Goal: Task Accomplishment & Management: Complete application form

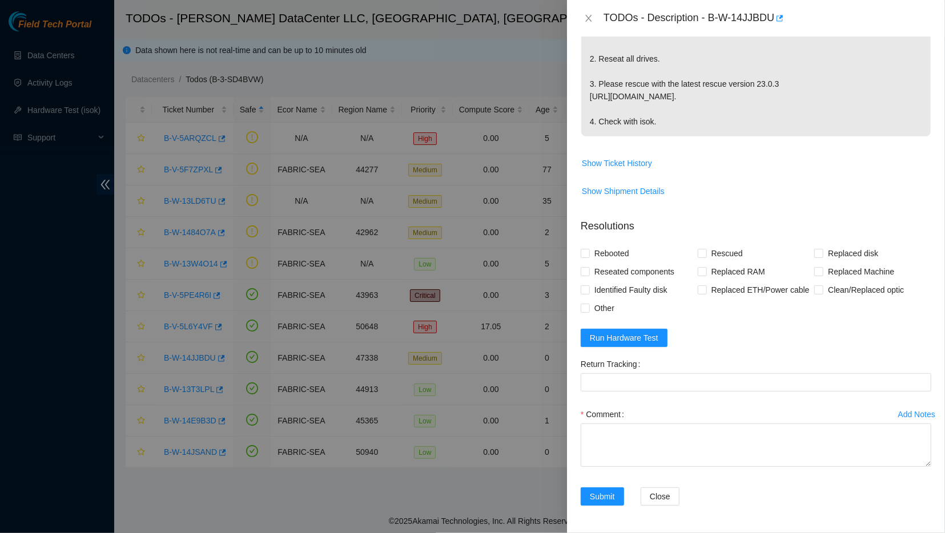
scroll to position [336, 0]
click at [639, 431] on textarea "Comment" at bounding box center [755, 445] width 350 height 43
click at [643, 453] on textarea "- Powered down machine - Reseated drives in Tray 0 - Reseated drives in Tray 1 …" at bounding box center [755, 445] width 350 height 43
click at [644, 438] on textarea "- Powered down machine - Reseated drives in Tray 0 - Reseated drives in Tray 1 …" at bounding box center [755, 445] width 350 height 43
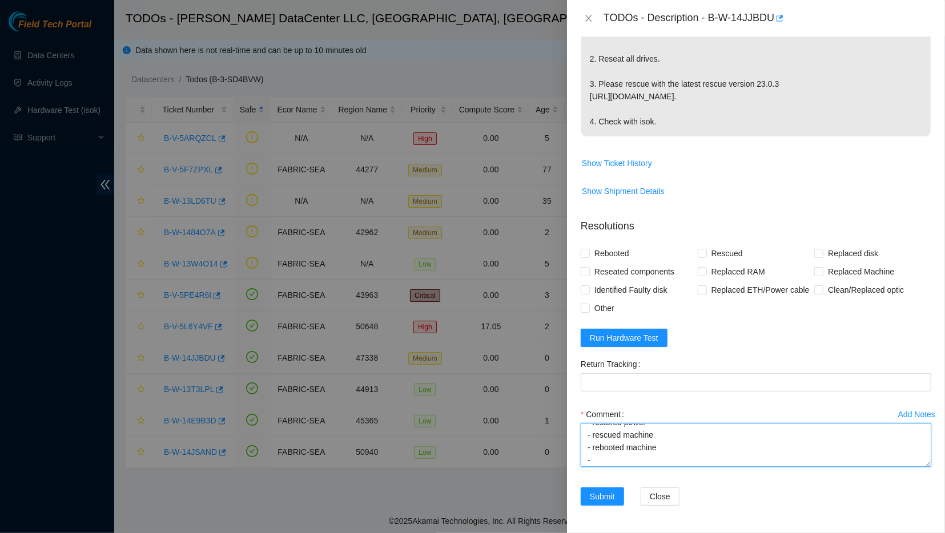
scroll to position [318, 0]
type textarea "- Powered down machine - Reseated drives in Tray 0 - Reseated drives in Tray 1 …"
click at [607, 263] on span "Rebooted" at bounding box center [612, 253] width 44 height 18
click at [588, 257] on input "Rebooted" at bounding box center [584, 253] width 8 height 8
checkbox input "true"
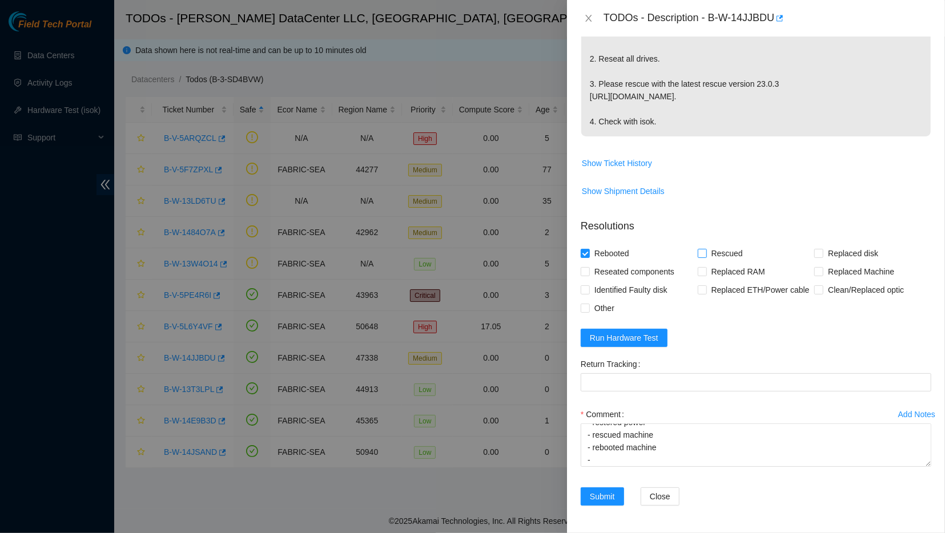
click at [699, 257] on input "Rescued" at bounding box center [701, 253] width 8 height 8
checkbox input "true"
click at [657, 281] on span "Reseated components" at bounding box center [634, 272] width 89 height 18
click at [588, 275] on input "Reseated components" at bounding box center [584, 271] width 8 height 8
checkbox input "true"
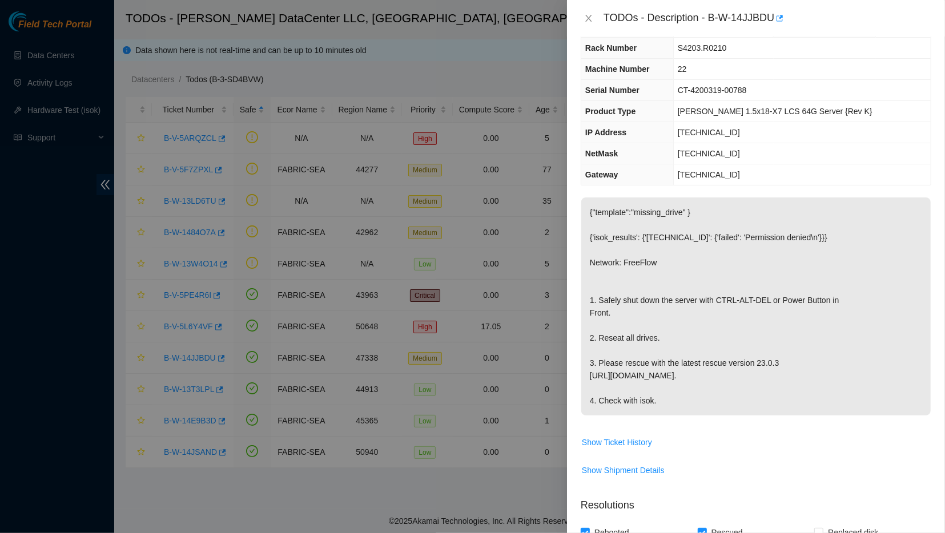
scroll to position [0, 0]
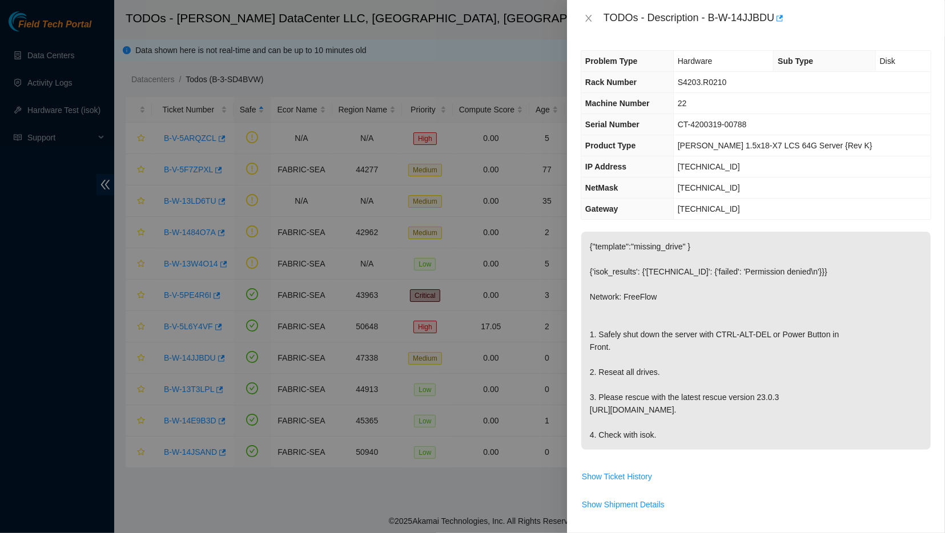
click at [725, 299] on p "{"template":"missing_drive" } {'isok_results': {'[TECHNICAL_ID]': {'failed': 'P…" at bounding box center [755, 341] width 349 height 218
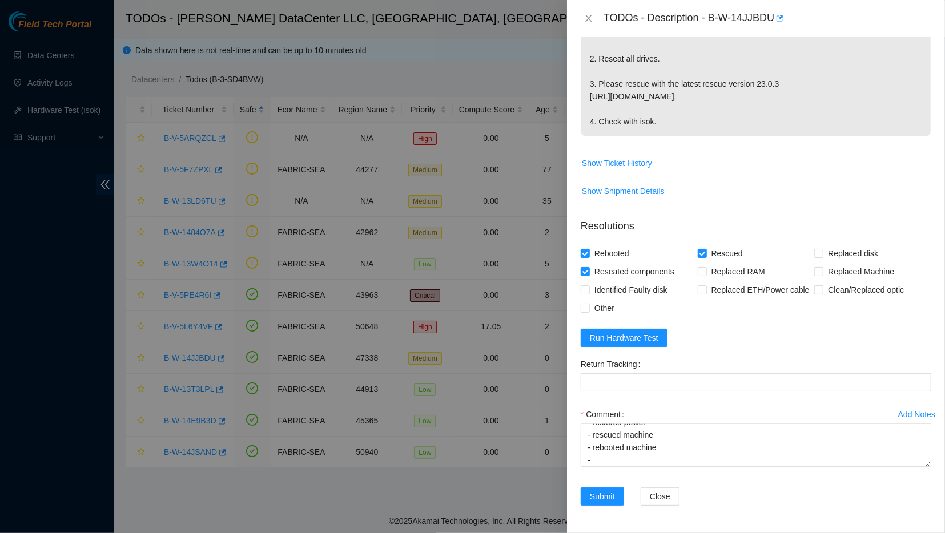
scroll to position [336, 0]
click at [635, 336] on span "Run Hardware Test" at bounding box center [624, 338] width 68 height 13
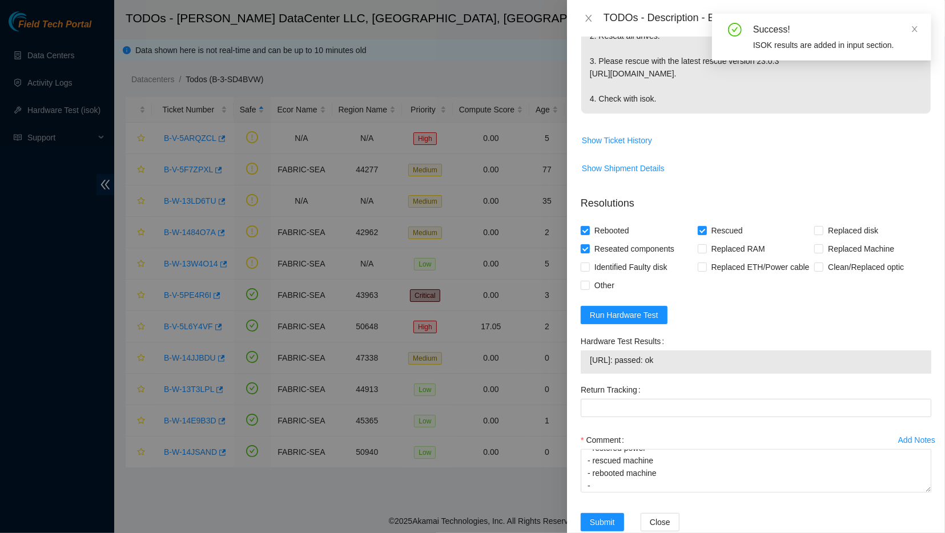
click at [650, 366] on span "[URL]: passed: ok" at bounding box center [756, 360] width 332 height 13
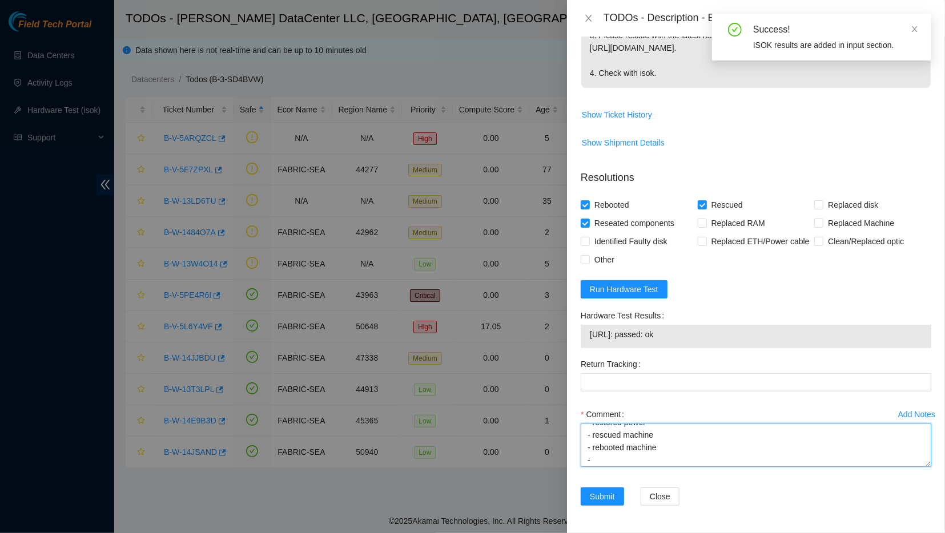
click at [618, 459] on textarea "- Powered down machine - Reseated drives in Tray 0 - Reseated drives in Tray 1 …" at bounding box center [755, 445] width 350 height 43
paste textarea "[URL]: passed: ok"
type textarea "- Powered down machine - Reseated drives in Tray 0 - Reseated drives in Tray 1 …"
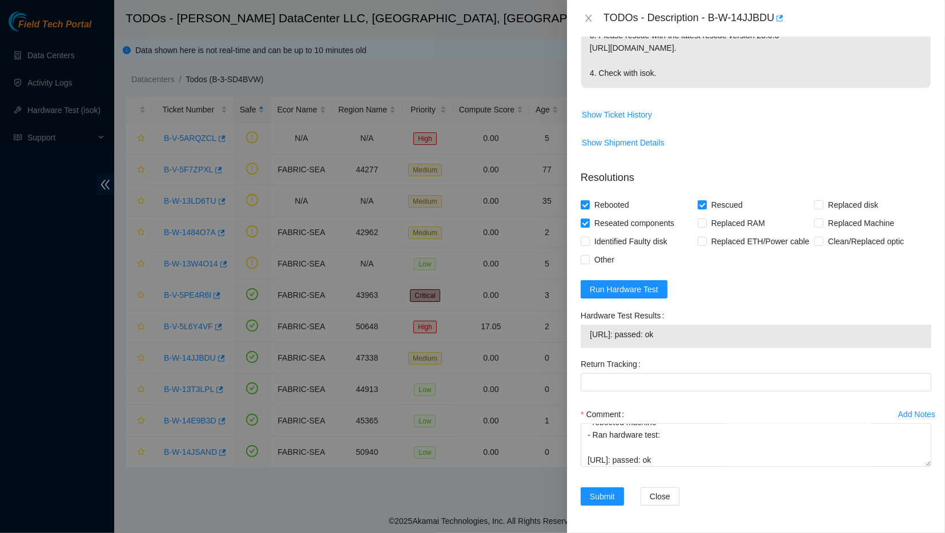
click at [676, 400] on div "Return Tracking" at bounding box center [756, 380] width 360 height 50
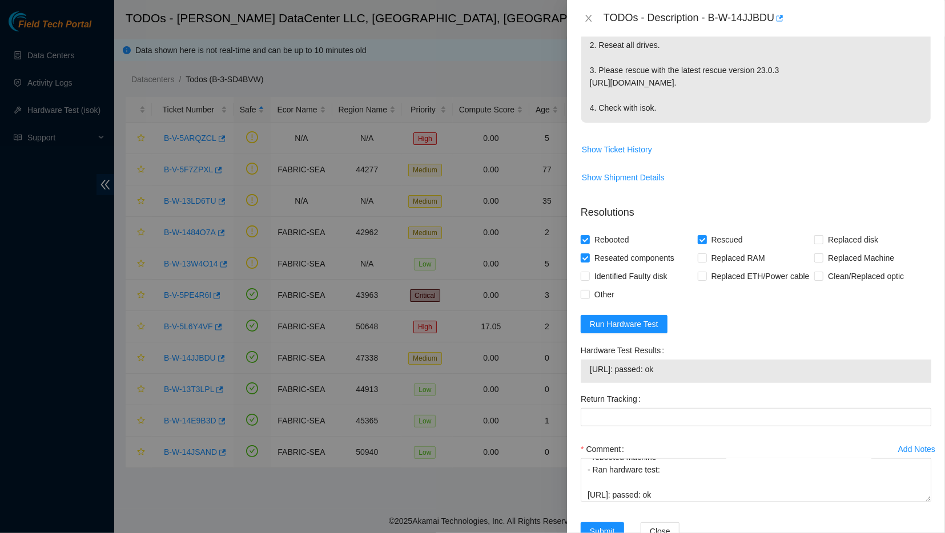
scroll to position [385, 0]
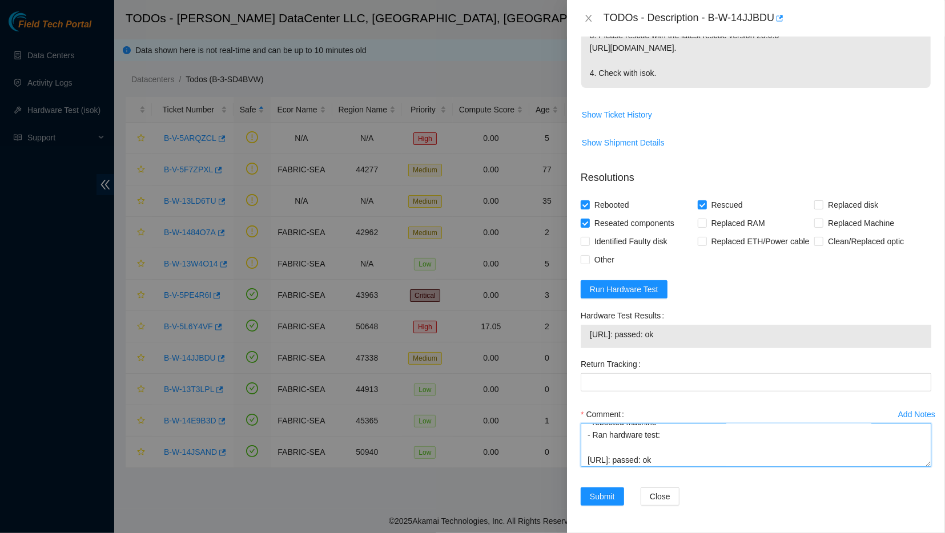
click at [649, 438] on textarea "- Powered down machine - Reseated drives in Tray 0 - Reseated drives in Tray 1 …" at bounding box center [755, 445] width 350 height 43
click at [663, 393] on div "Return Tracking" at bounding box center [756, 380] width 360 height 50
click at [603, 493] on span "Submit" at bounding box center [602, 496] width 25 height 13
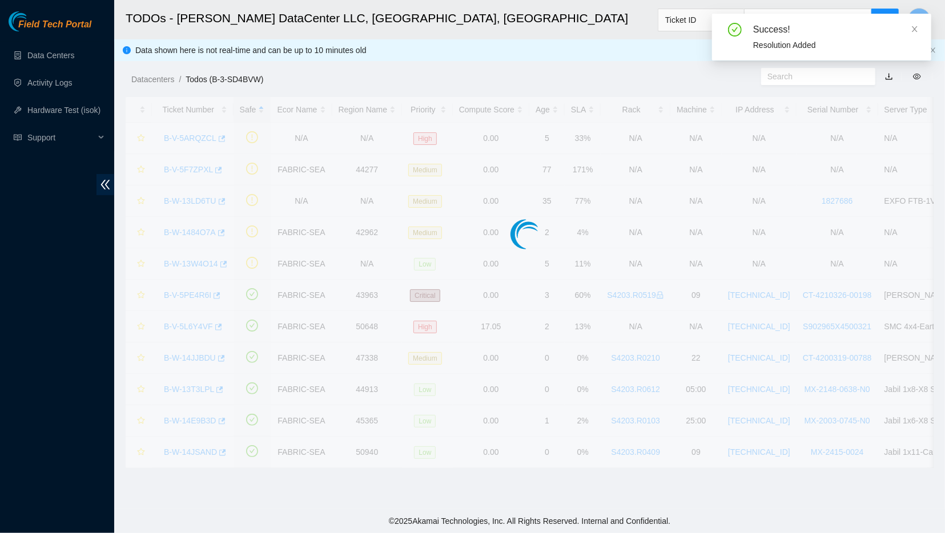
scroll to position [90, 0]
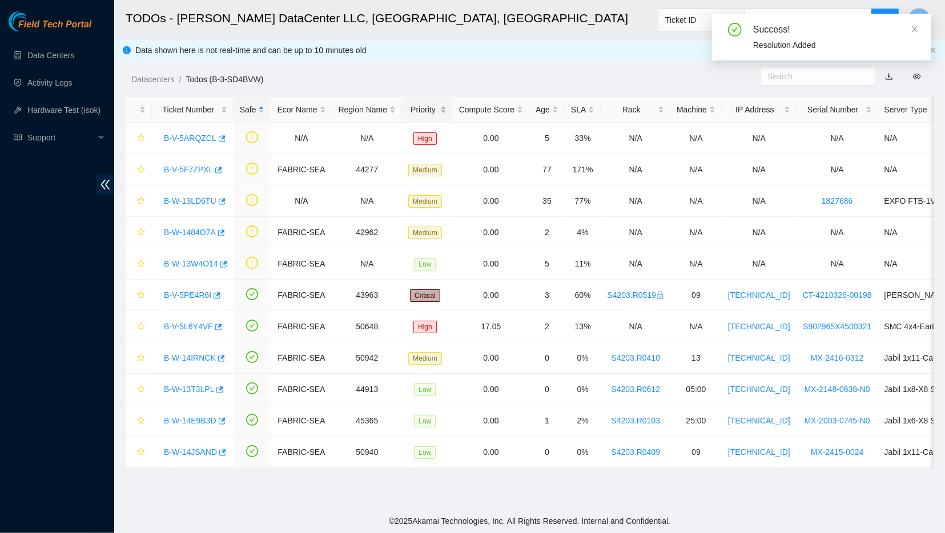
click at [434, 109] on div "Priority" at bounding box center [427, 109] width 38 height 13
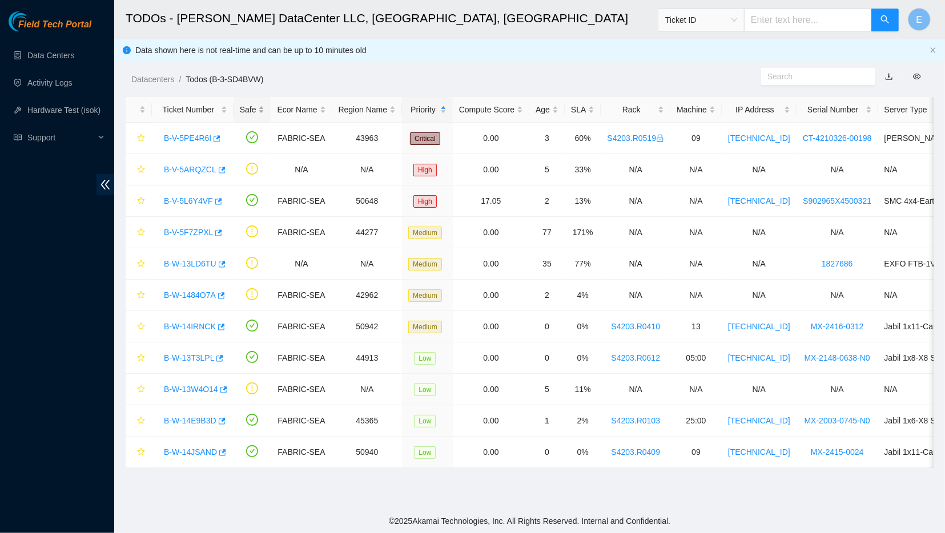
click at [251, 110] on div "Safe" at bounding box center [252, 109] width 25 height 13
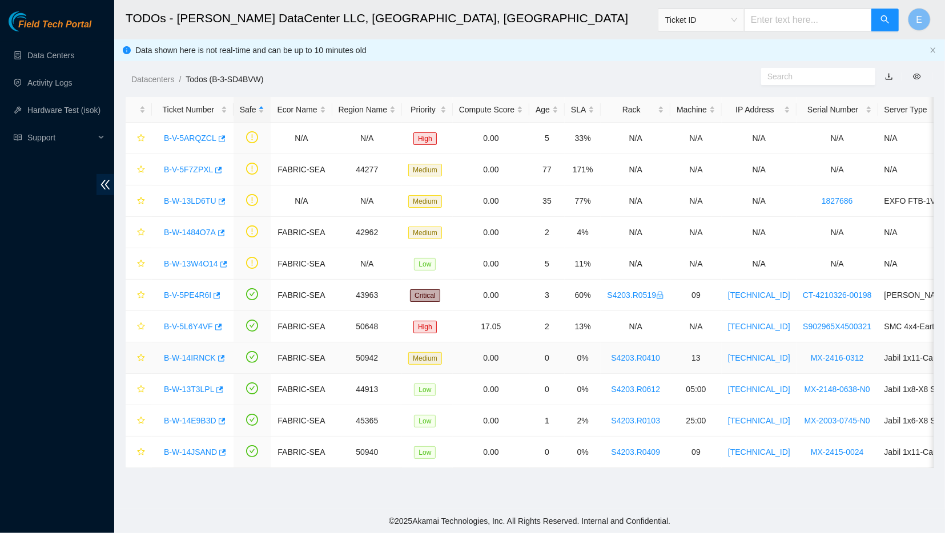
click at [184, 353] on link "B-W-14IRNCK" at bounding box center [190, 357] width 52 height 9
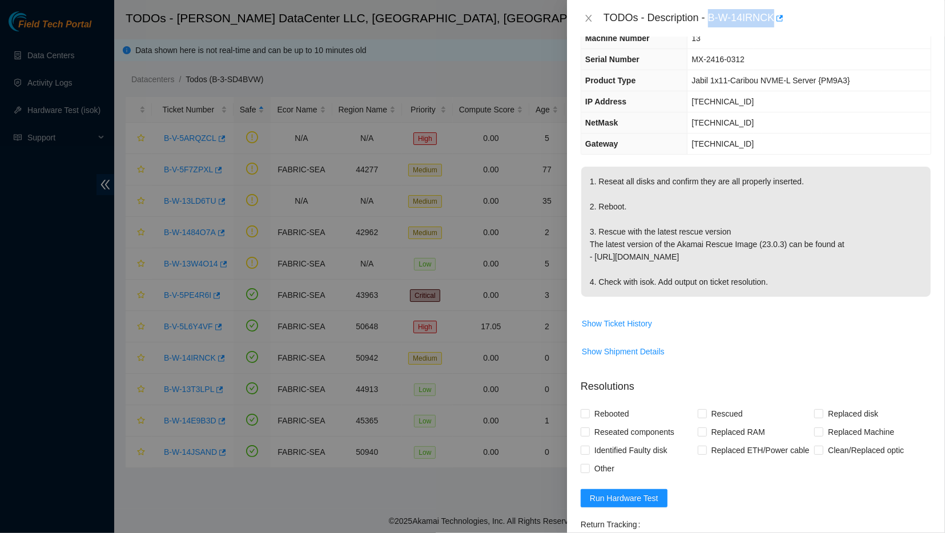
drag, startPoint x: 704, startPoint y: 20, endPoint x: 766, endPoint y: 19, distance: 62.2
click at [766, 19] on div "TODOs - Description - B-W-14IRNCK" at bounding box center [767, 18] width 328 height 18
copy div "B-W-14IRNCK"
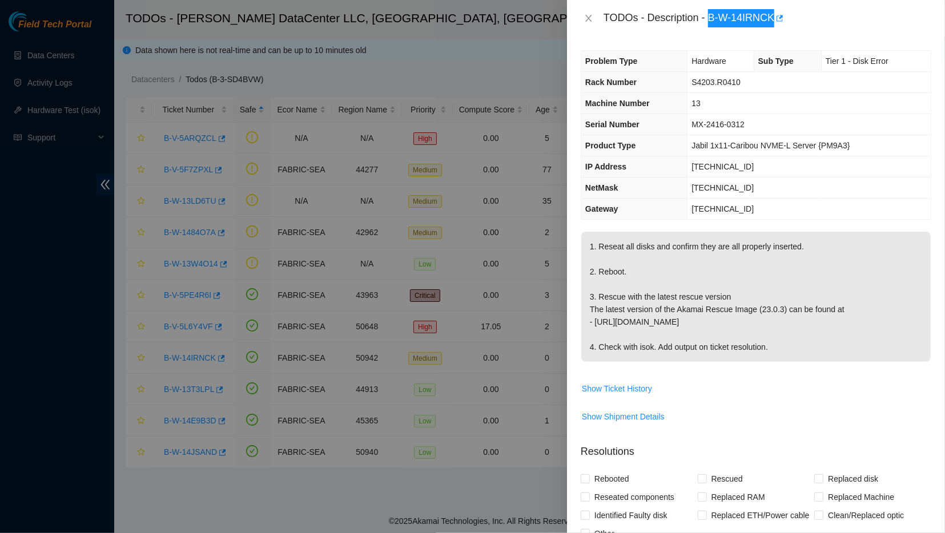
scroll to position [0, 0]
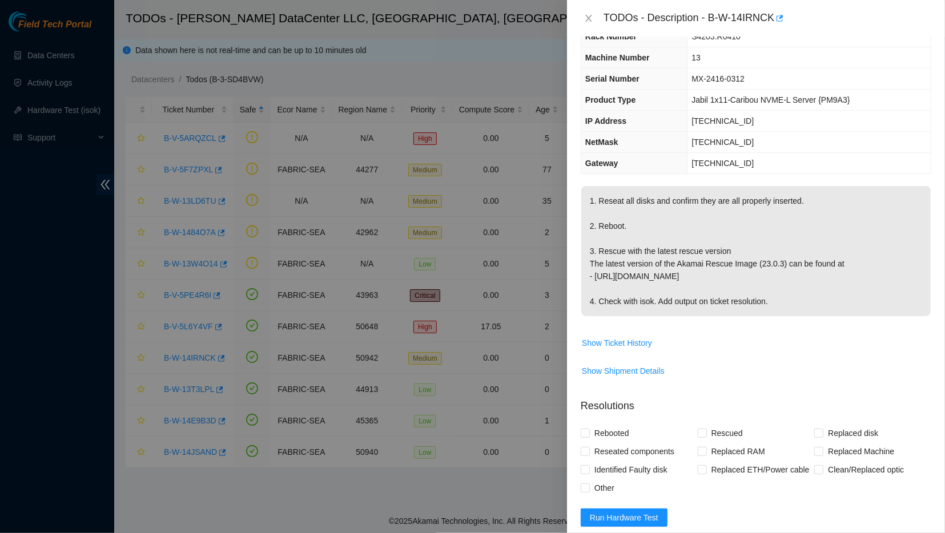
click at [821, 175] on div "Problem Type Hardware Sub Type Tier 1 - Disk Error Rack Number S4203.R0410 Mach…" at bounding box center [756, 285] width 378 height 497
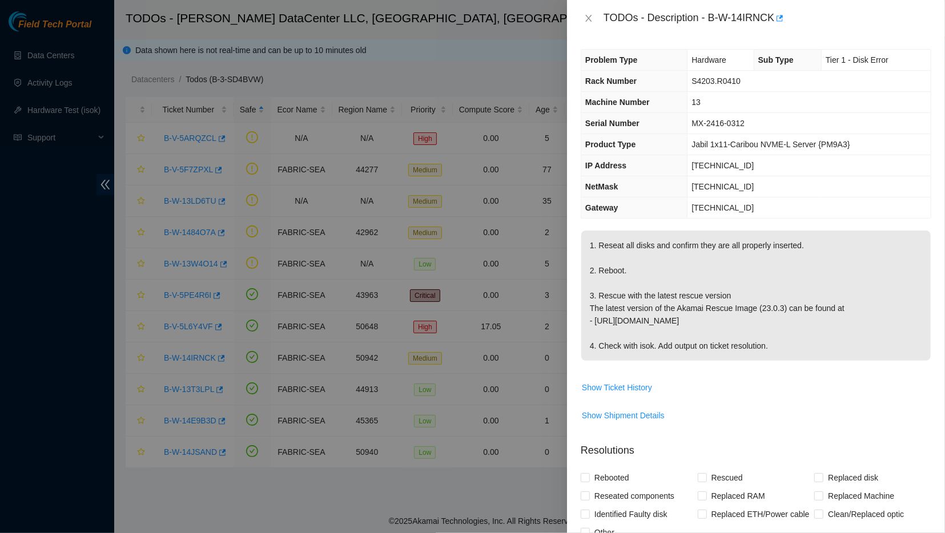
scroll to position [3, 0]
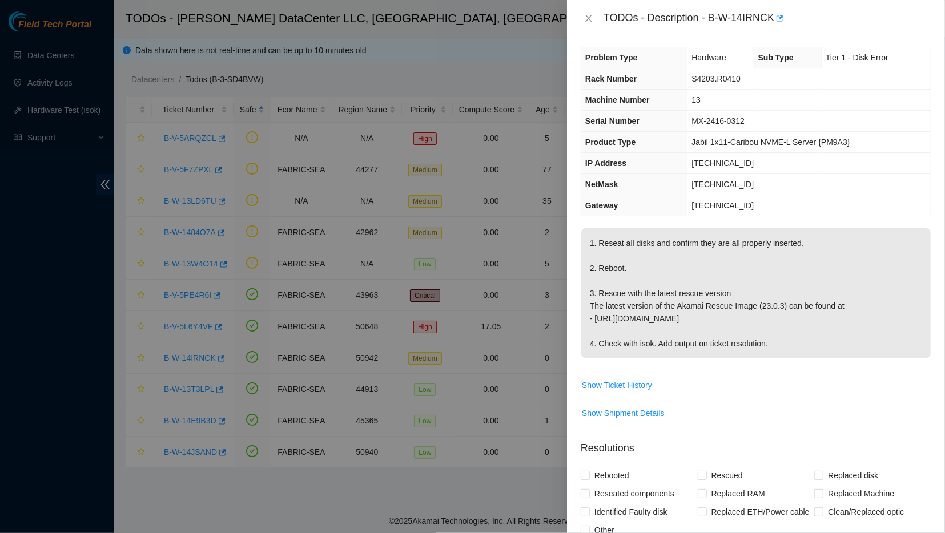
click at [821, 175] on td "[TECHNICAL_ID]" at bounding box center [808, 184] width 243 height 21
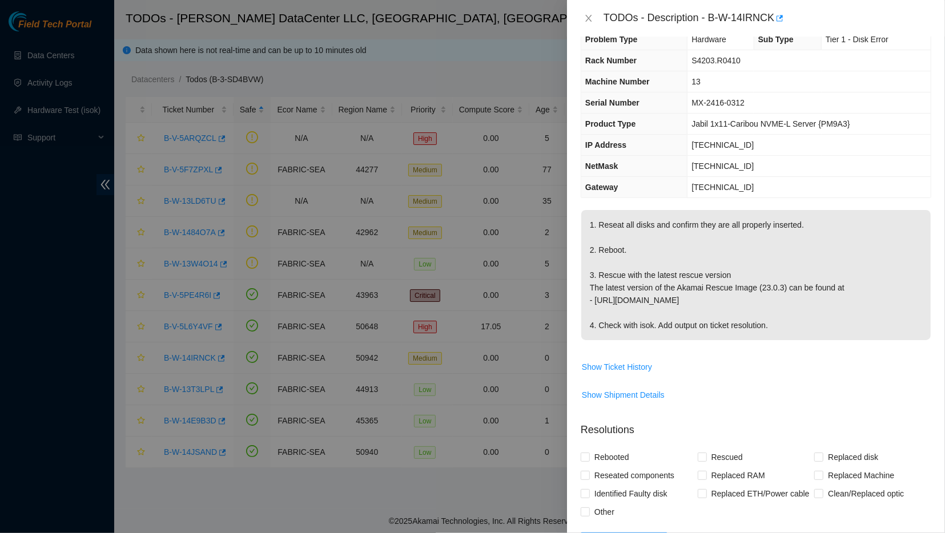
scroll to position [0, 0]
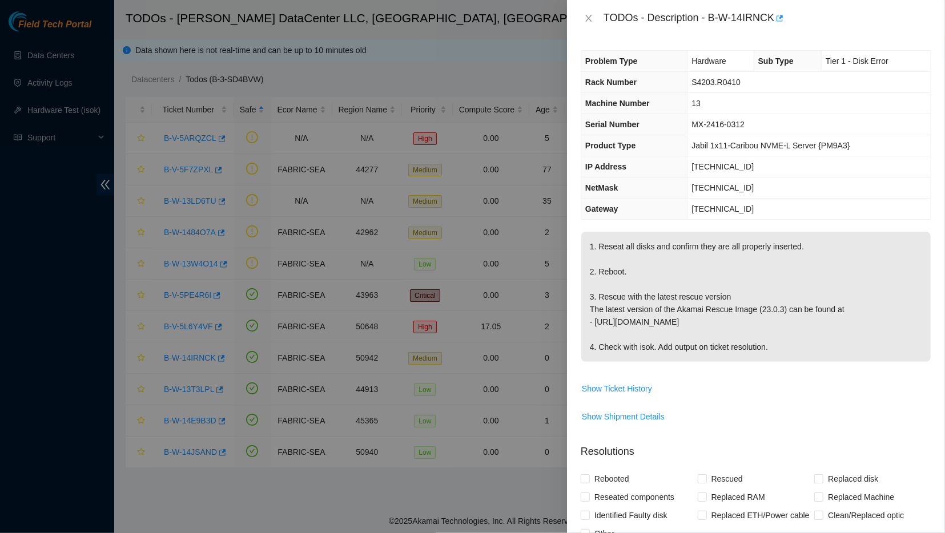
drag, startPoint x: 705, startPoint y: 18, endPoint x: 888, endPoint y: 349, distance: 377.8
click at [888, 349] on div "TODOs - Description - B-W-14IRNCK Problem Type Hardware Sub Type Tier 1 - Disk …" at bounding box center [756, 266] width 378 height 533
copy div "Problem Type Hardware Sub Type Tier 1 - Disk Error Rack Number S4203.R0410 Mach…"
click at [778, 334] on p "1. Reseat all disks and confirm they are all properly inserted. 2. Reboot. 3. R…" at bounding box center [755, 297] width 349 height 130
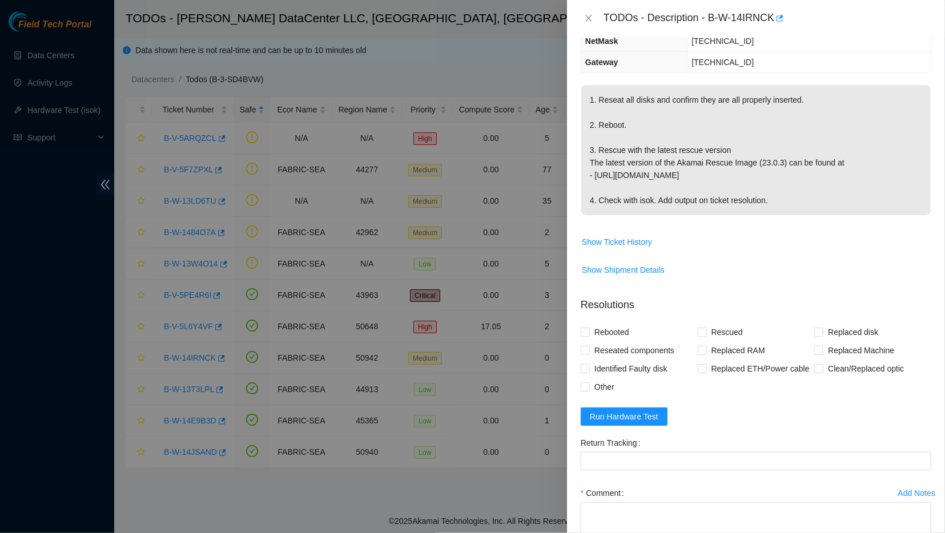
scroll to position [223, 0]
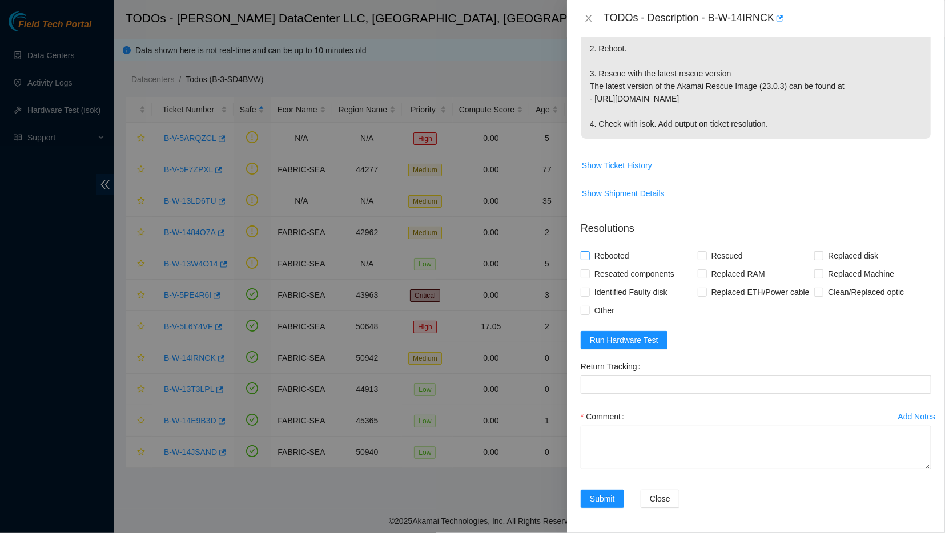
click at [617, 252] on span "Rebooted" at bounding box center [612, 256] width 44 height 18
click at [588, 252] on input "Rebooted" at bounding box center [584, 255] width 8 height 8
checkbox input "true"
click at [648, 272] on span "Reseated components" at bounding box center [634, 274] width 89 height 18
click at [588, 272] on input "Reseated components" at bounding box center [584, 273] width 8 height 8
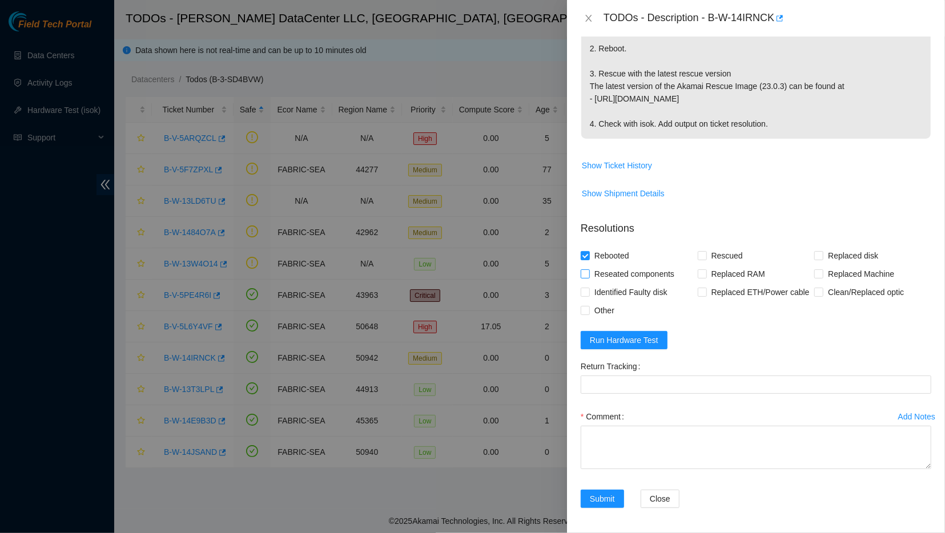
checkbox input "true"
click at [723, 255] on span "Rescued" at bounding box center [727, 256] width 41 height 18
click at [705, 255] on input "Rescued" at bounding box center [701, 255] width 8 height 8
checkbox input "true"
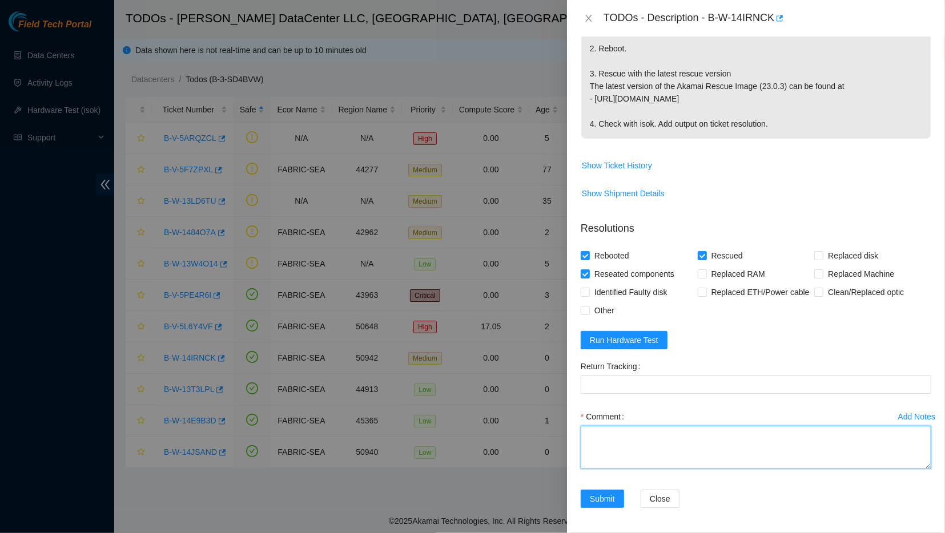
click at [633, 434] on textarea "Comment" at bounding box center [755, 447] width 350 height 43
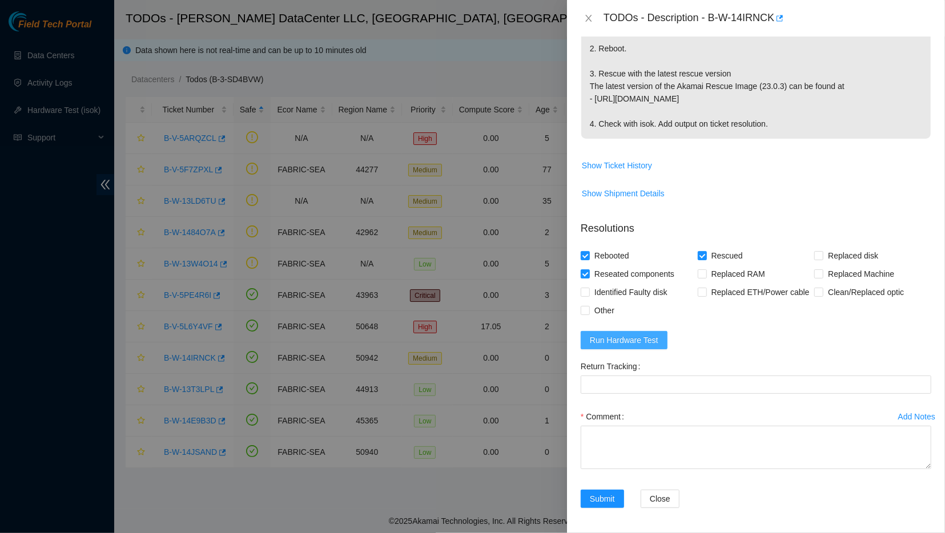
click at [638, 337] on span "Run Hardware Test" at bounding box center [624, 340] width 68 height 13
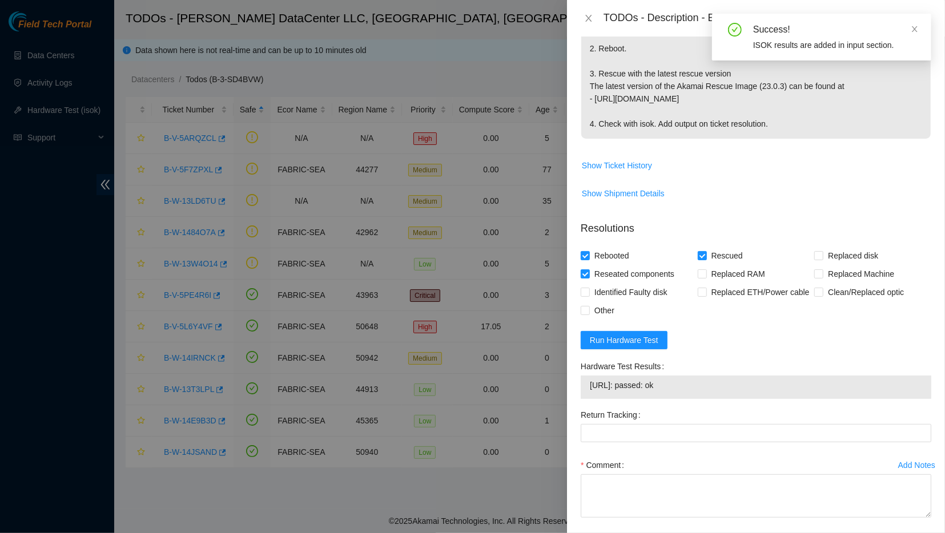
click at [649, 388] on span "[URL]: passed: ok" at bounding box center [756, 385] width 332 height 13
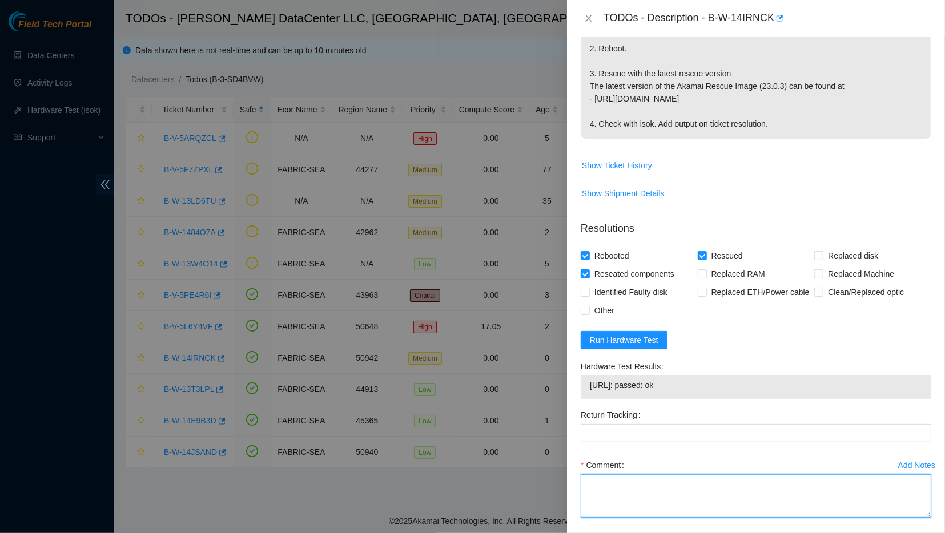
click at [608, 490] on textarea "Comment" at bounding box center [755, 495] width 350 height 43
paste textarea "- Powered down machine - Reseated all drives - Rebooted - Rescued - Rebooted - …"
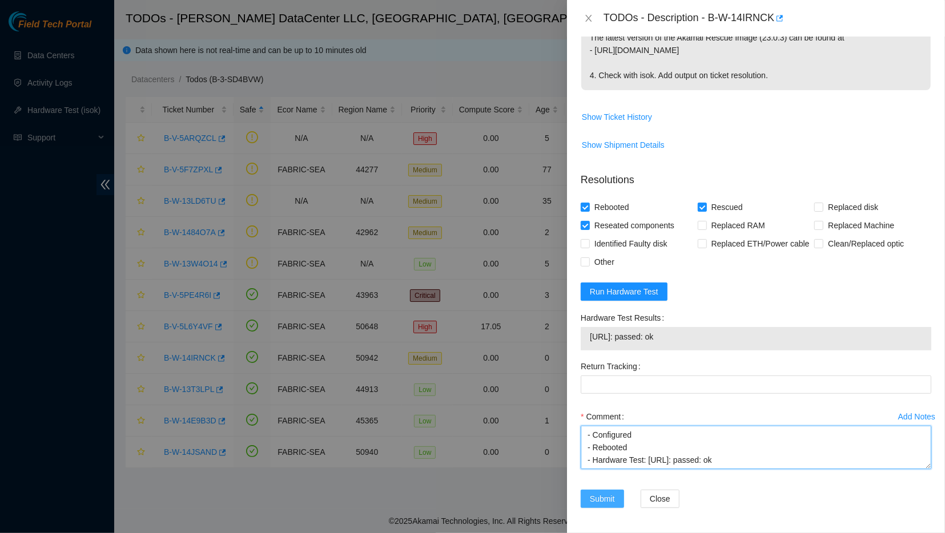
type textarea "- Powered down machine - Reseated all drives - Rebooted - Rescued - Rebooted - …"
click at [604, 495] on span "Submit" at bounding box center [602, 499] width 25 height 13
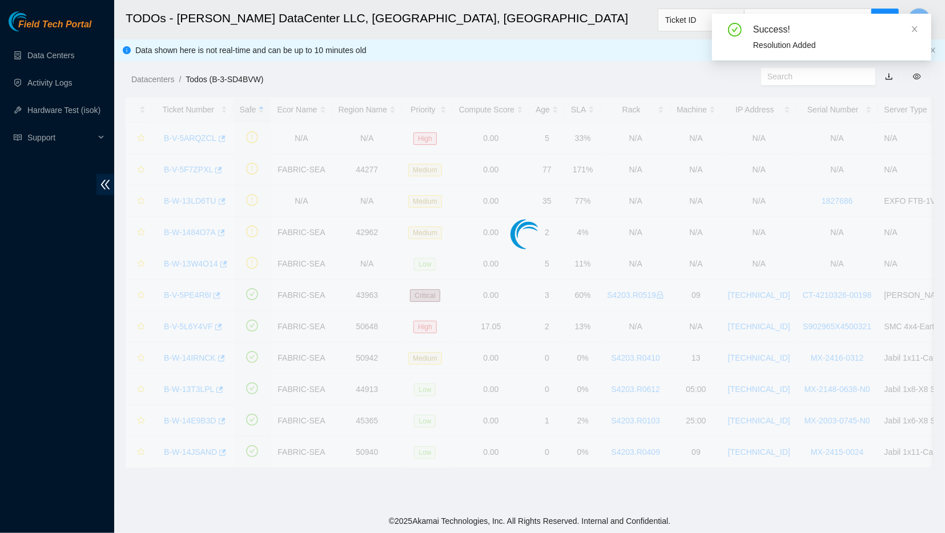
scroll to position [90, 0]
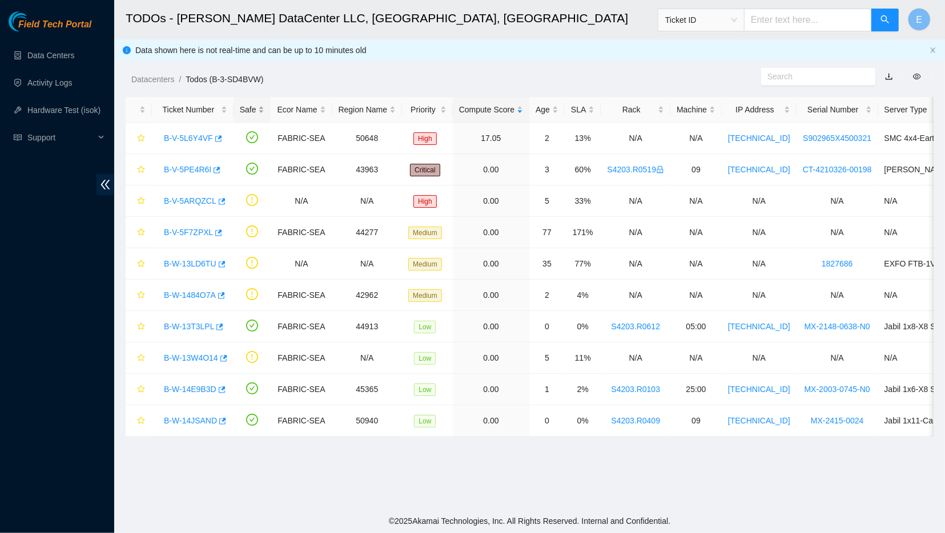
click at [263, 107] on div "Safe" at bounding box center [252, 109] width 25 height 13
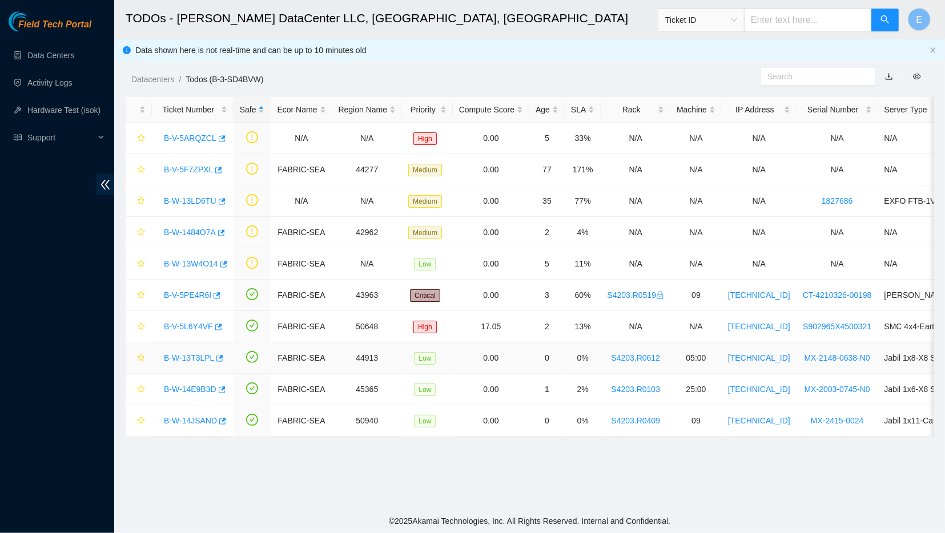
click at [192, 353] on link "B-W-13T3LPL" at bounding box center [189, 357] width 50 height 9
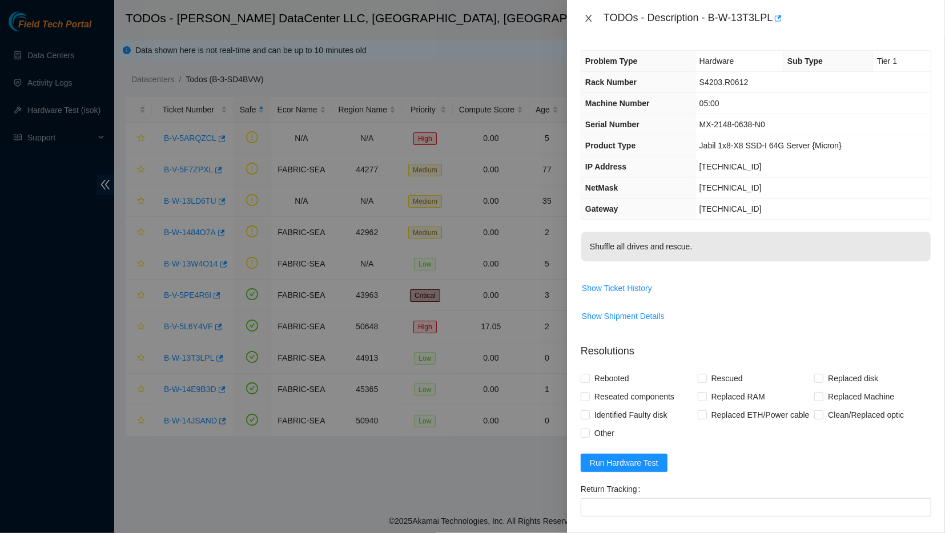
click at [587, 20] on icon "close" at bounding box center [588, 18] width 9 height 9
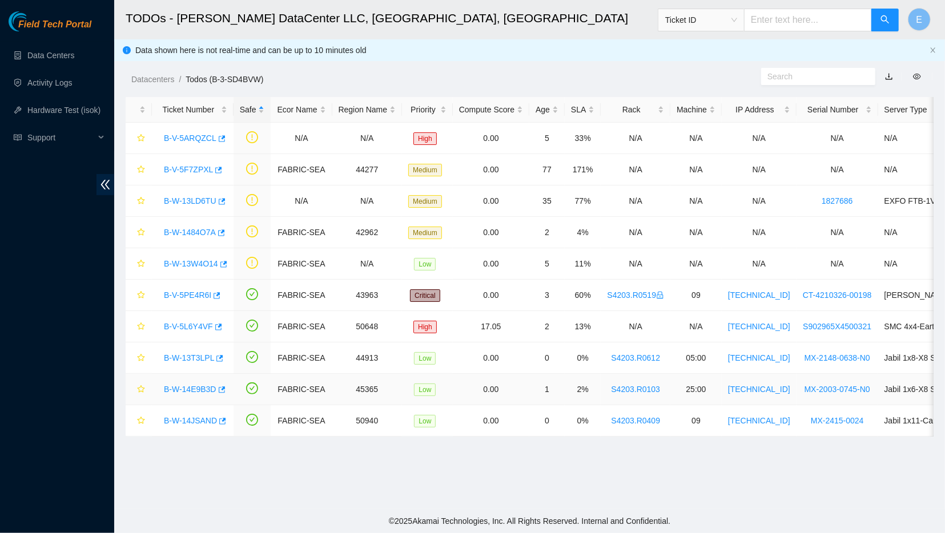
click at [178, 387] on link "B-W-14E9B3D" at bounding box center [190, 389] width 53 height 9
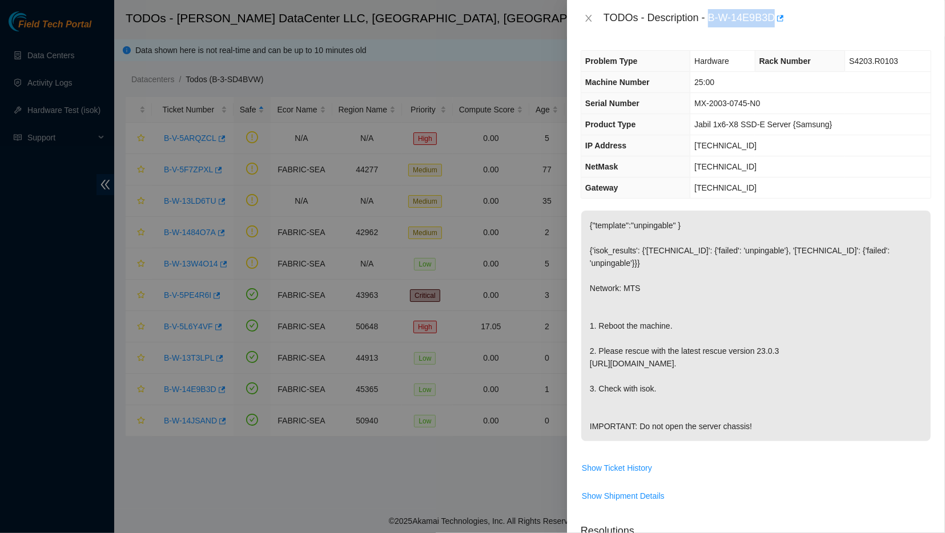
drag, startPoint x: 704, startPoint y: 14, endPoint x: 768, endPoint y: 25, distance: 64.8
click at [768, 25] on div "TODOs - Description - B-W-14E9B3D" at bounding box center [767, 18] width 328 height 18
copy div "B-W-14E9B3D"
